Goal: Information Seeking & Learning: Understand process/instructions

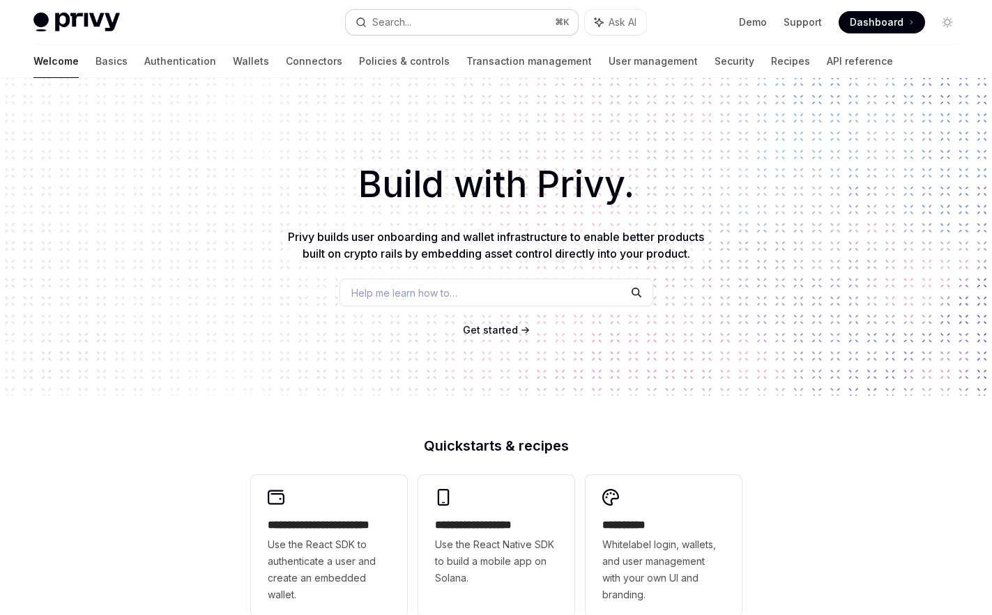
click at [455, 33] on button "Search... ⌘ K" at bounding box center [462, 22] width 233 height 25
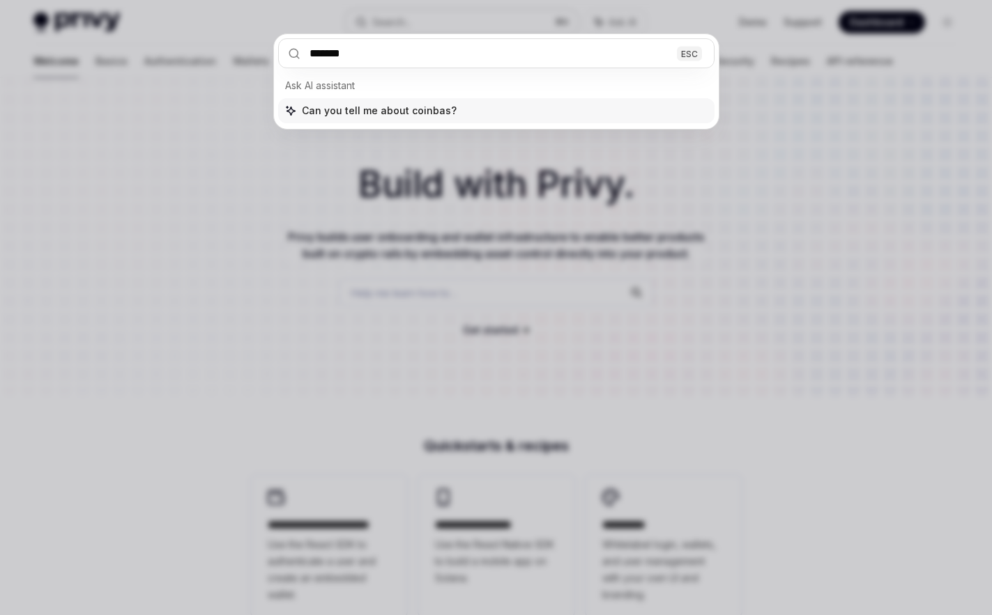
type input "********"
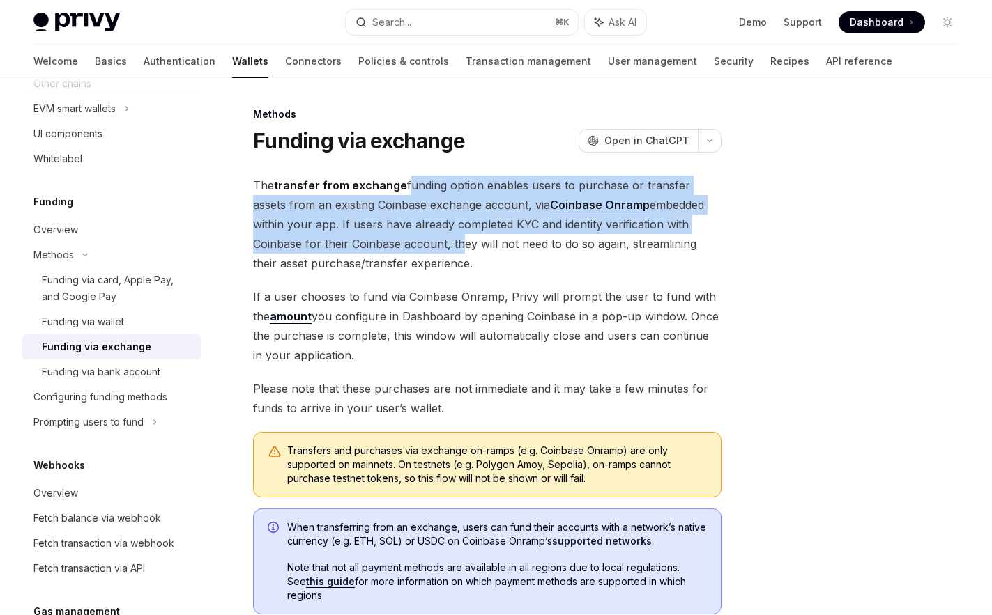
drag, startPoint x: 405, startPoint y: 180, endPoint x: 404, endPoint y: 240, distance: 59.9
click at [406, 245] on span "The transfer from exchange funding option enables users to purchase or transfer…" at bounding box center [487, 225] width 468 height 98
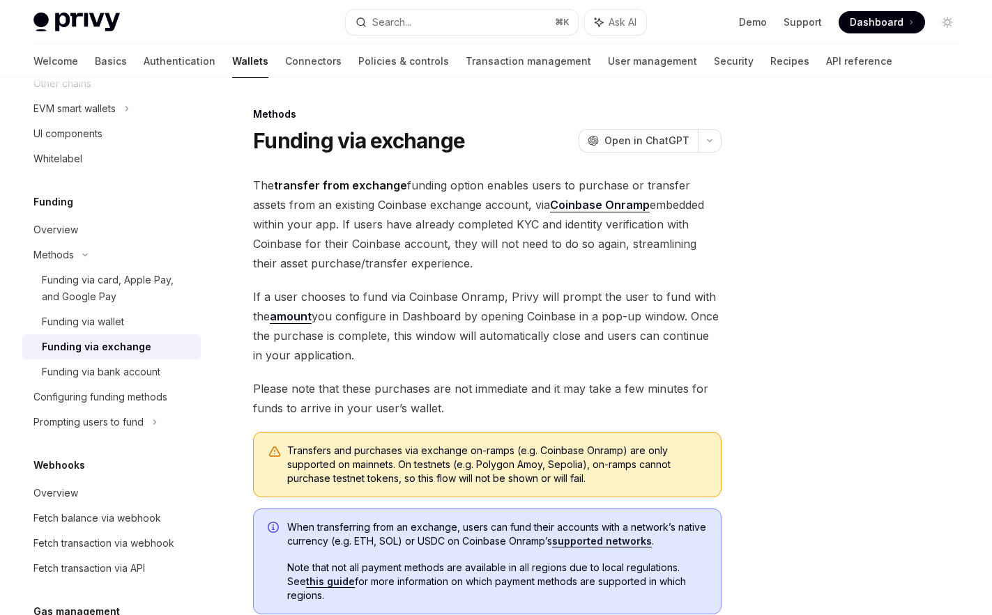
click at [456, 247] on span "The transfer from exchange funding option enables users to purchase or transfer…" at bounding box center [487, 225] width 468 height 98
click at [447, 188] on span "The transfer from exchange funding option enables users to purchase or transfer…" at bounding box center [487, 225] width 468 height 98
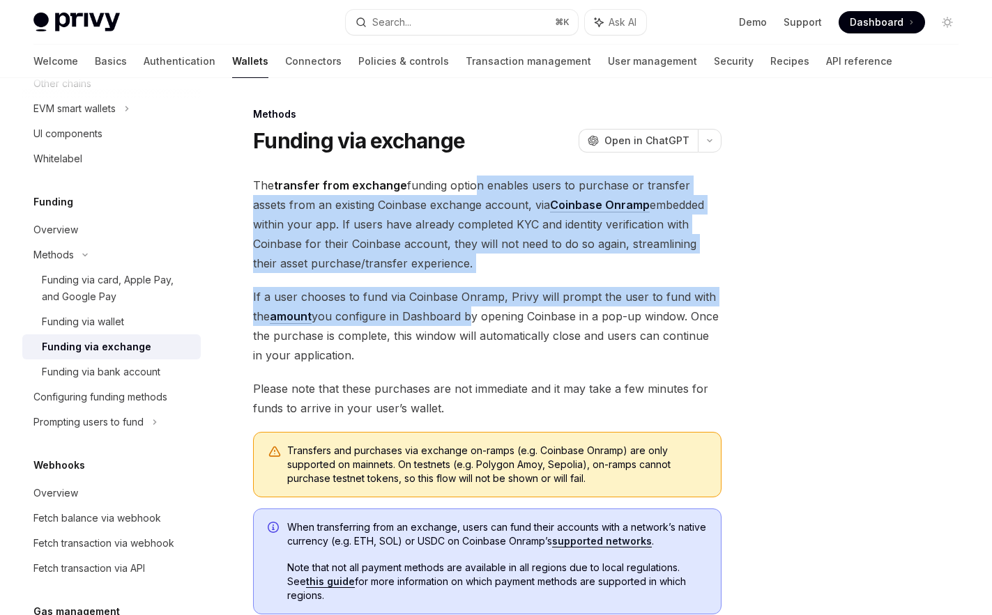
drag, startPoint x: 468, startPoint y: 191, endPoint x: 468, endPoint y: 310, distance: 119.2
click at [468, 310] on div "The transfer from exchange funding option enables users to purchase or transfer…" at bounding box center [487, 395] width 468 height 439
click at [386, 270] on span "The transfer from exchange funding option enables users to purchase or transfer…" at bounding box center [487, 225] width 468 height 98
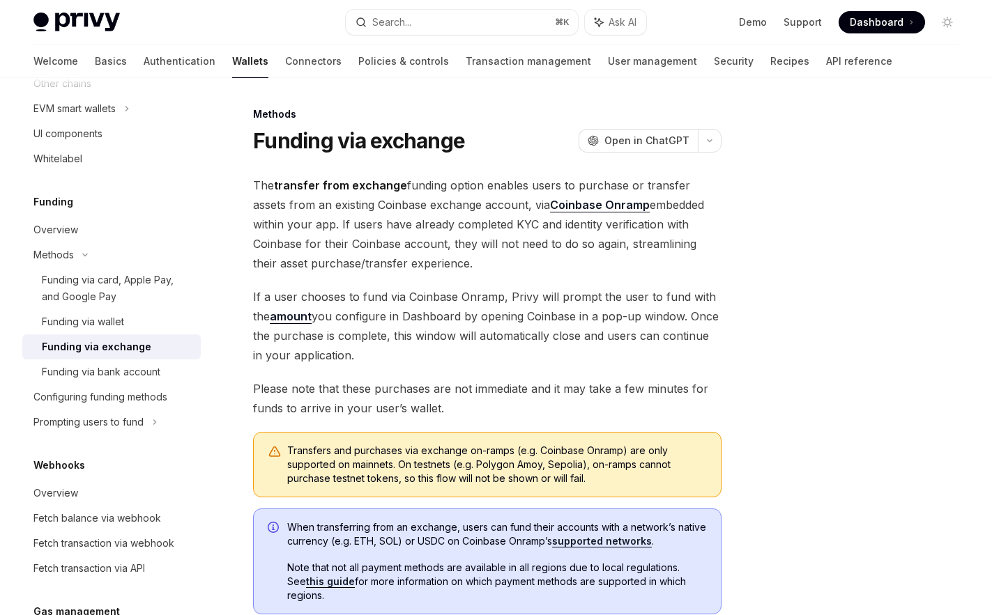
click at [458, 261] on span "The transfer from exchange funding option enables users to purchase or transfer…" at bounding box center [487, 225] width 468 height 98
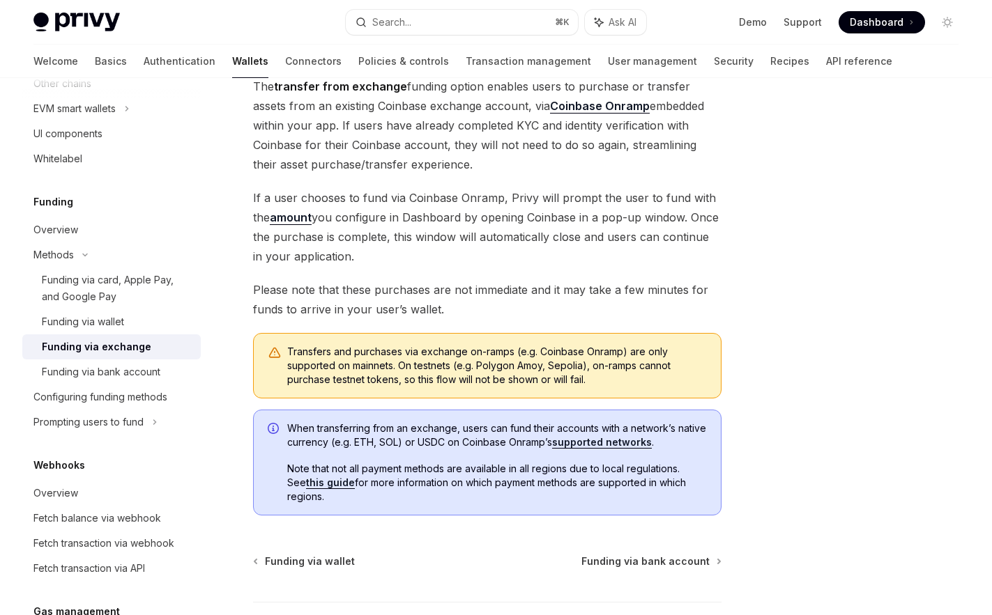
scroll to position [100, 0]
type textarea "*"
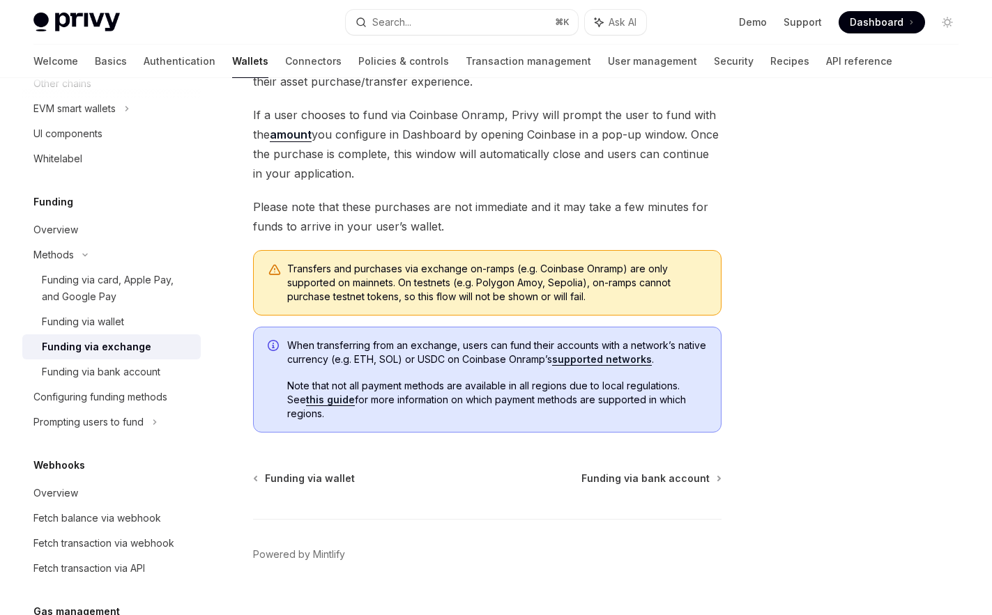
scroll to position [206, 0]
